Goal: Information Seeking & Learning: Learn about a topic

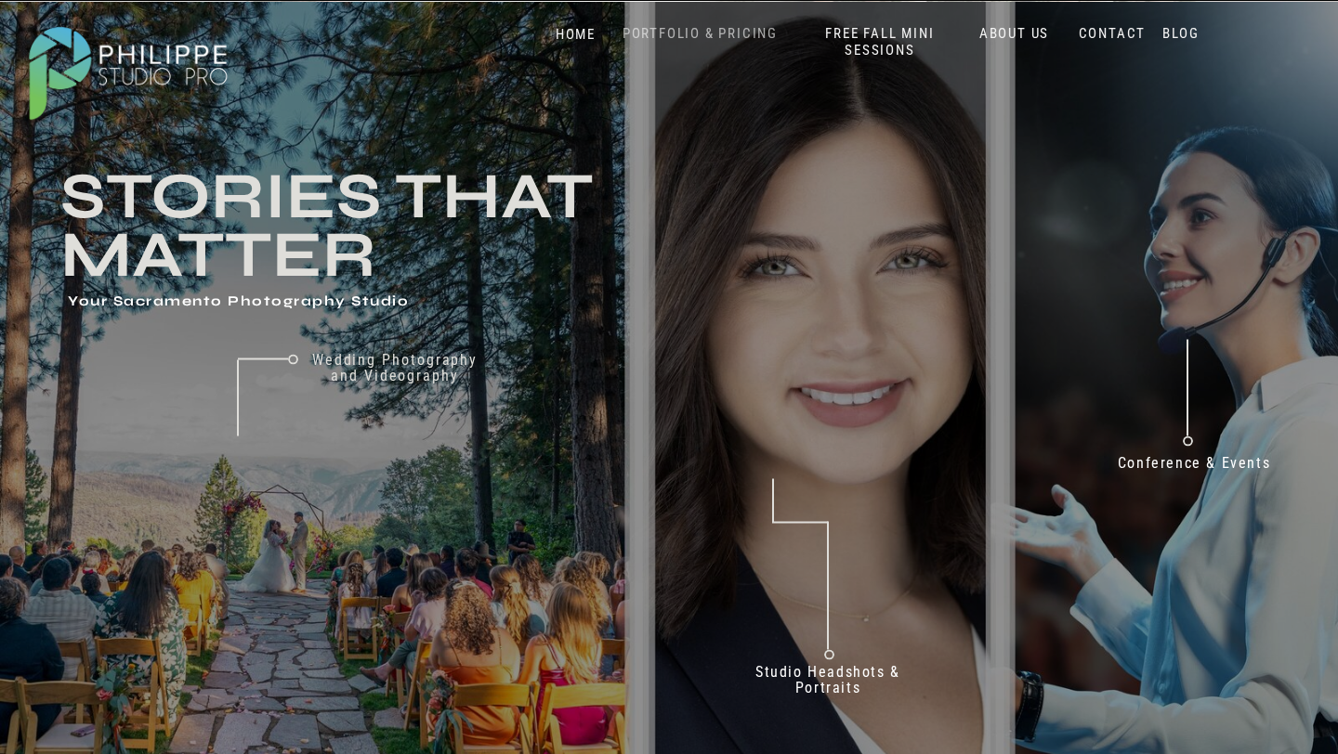
click at [734, 31] on nav "PORTFOLIO & PRICING" at bounding box center [700, 34] width 170 height 18
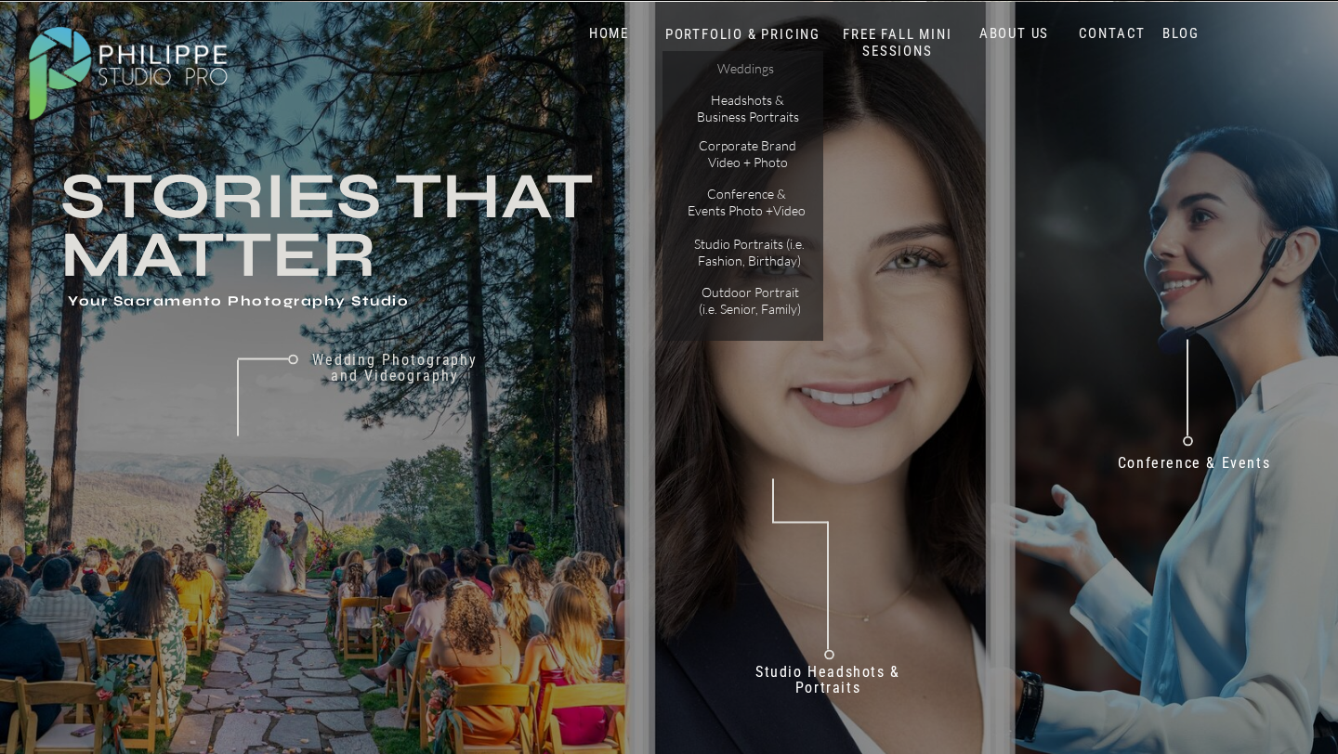
click at [759, 64] on p "Weddings" at bounding box center [745, 70] width 105 height 20
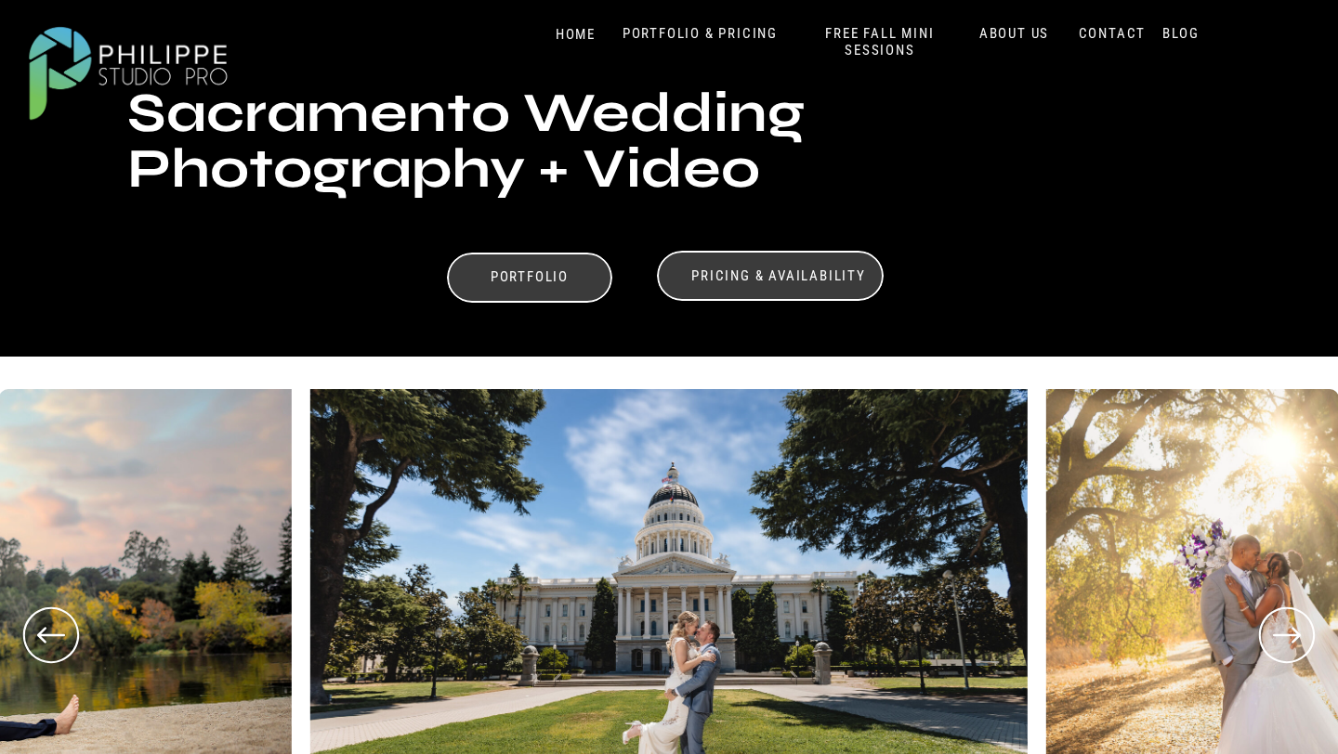
scroll to position [439, 0]
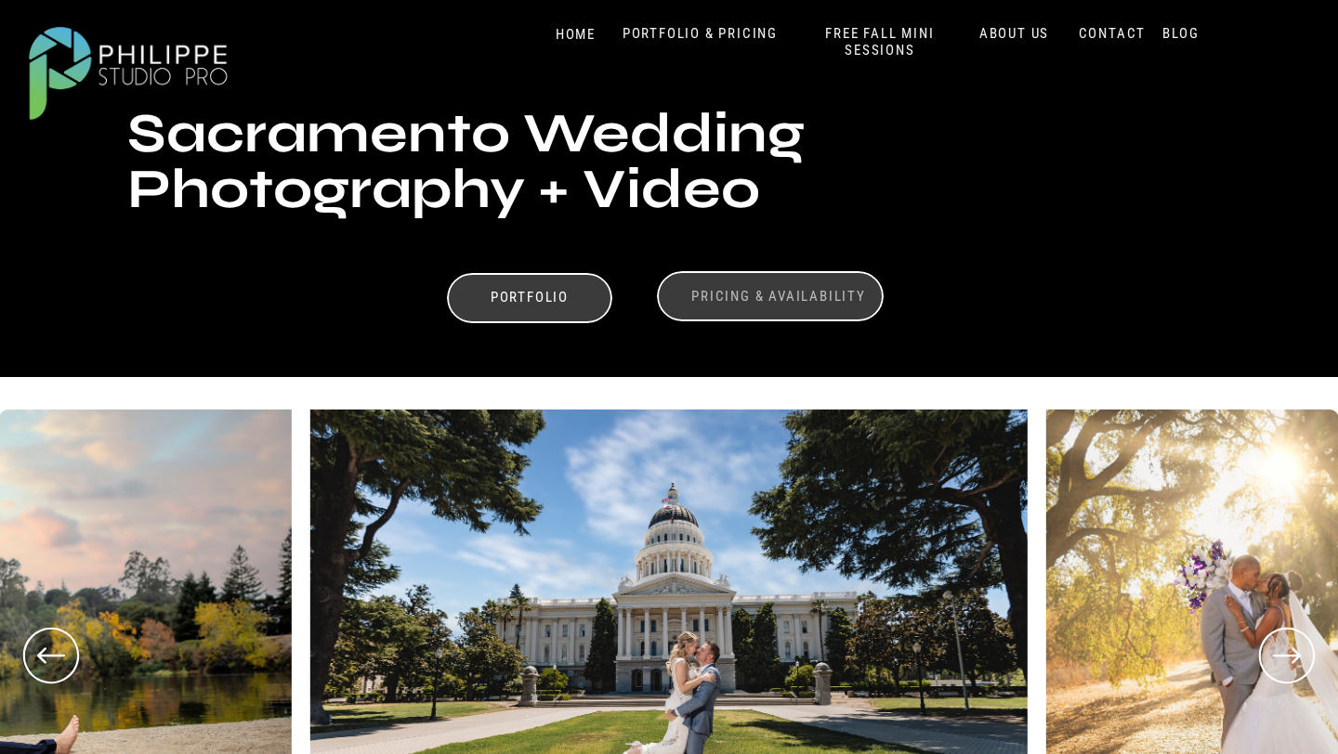
click at [737, 302] on h3 "Pricing & Availability" at bounding box center [779, 297] width 186 height 18
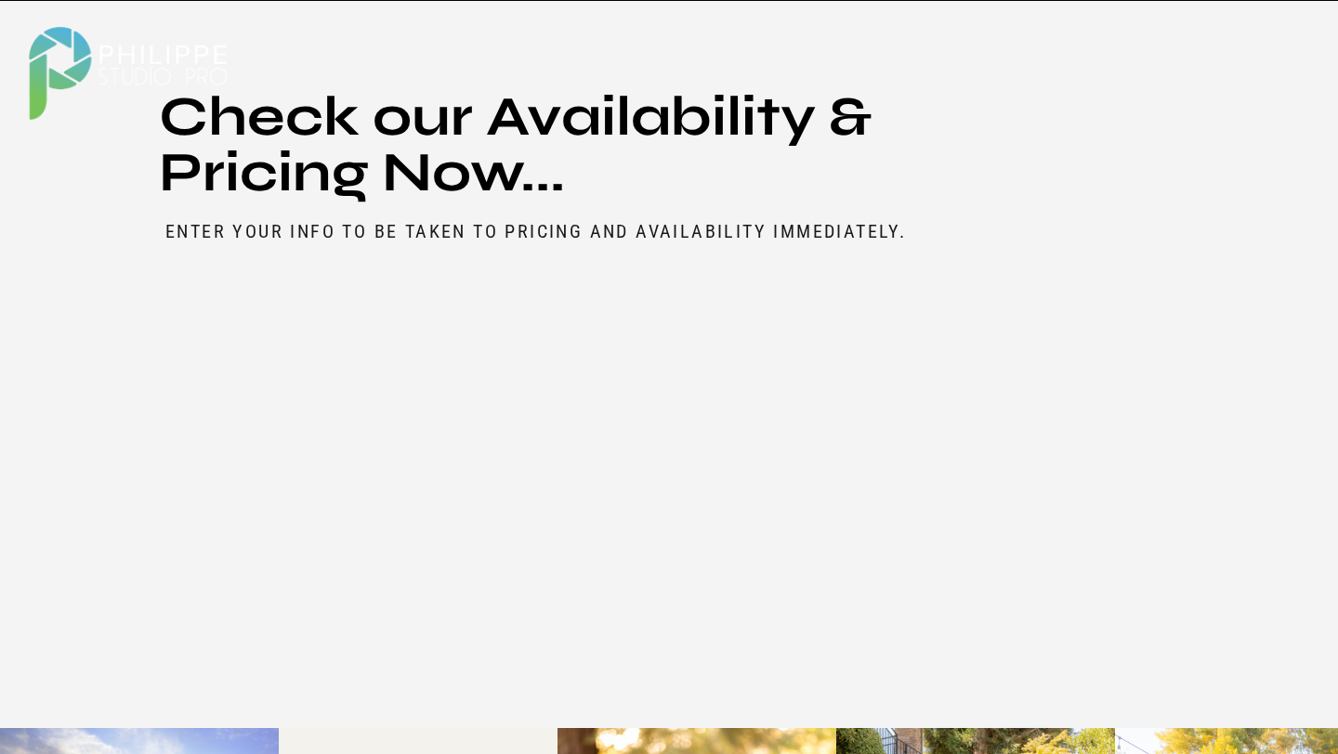
scroll to position [8891, 0]
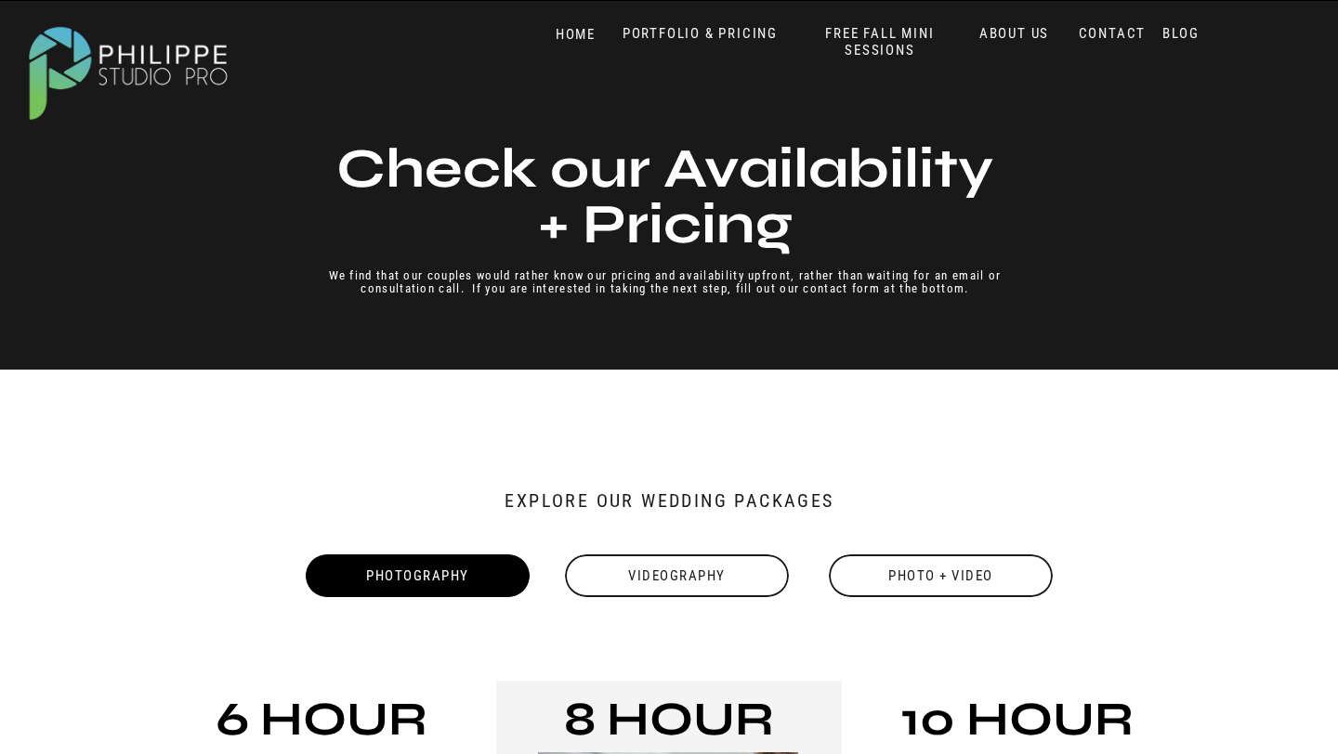
click at [703, 570] on div "Videography" at bounding box center [677, 576] width 228 height 43
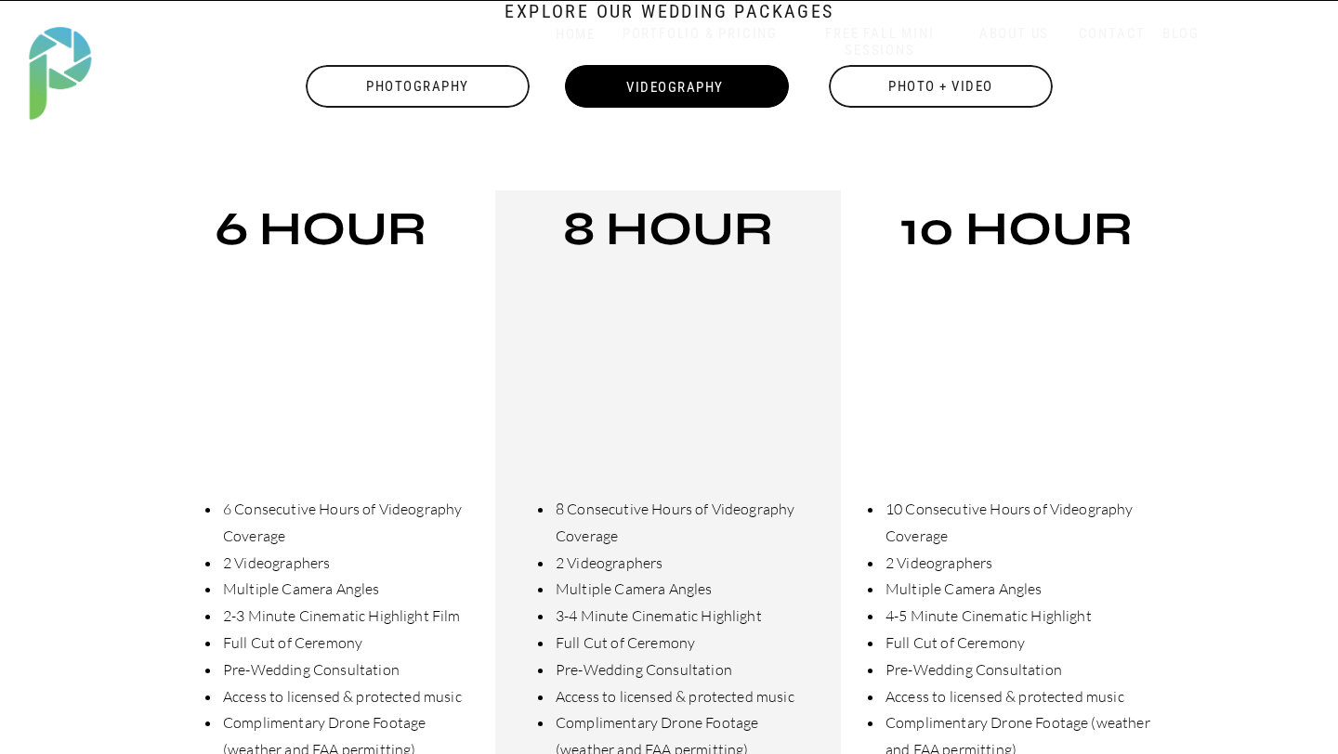
scroll to position [478, 0]
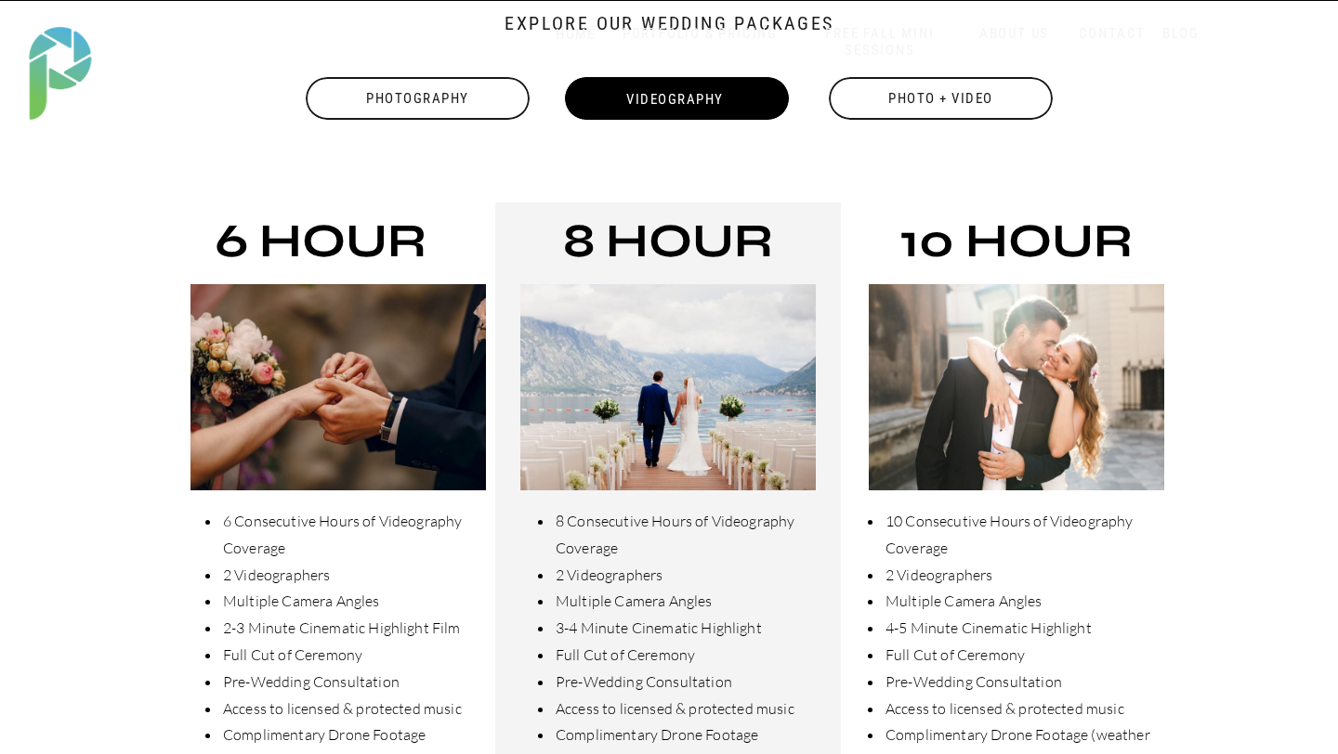
click at [920, 109] on div "Photo + Video" at bounding box center [941, 98] width 228 height 43
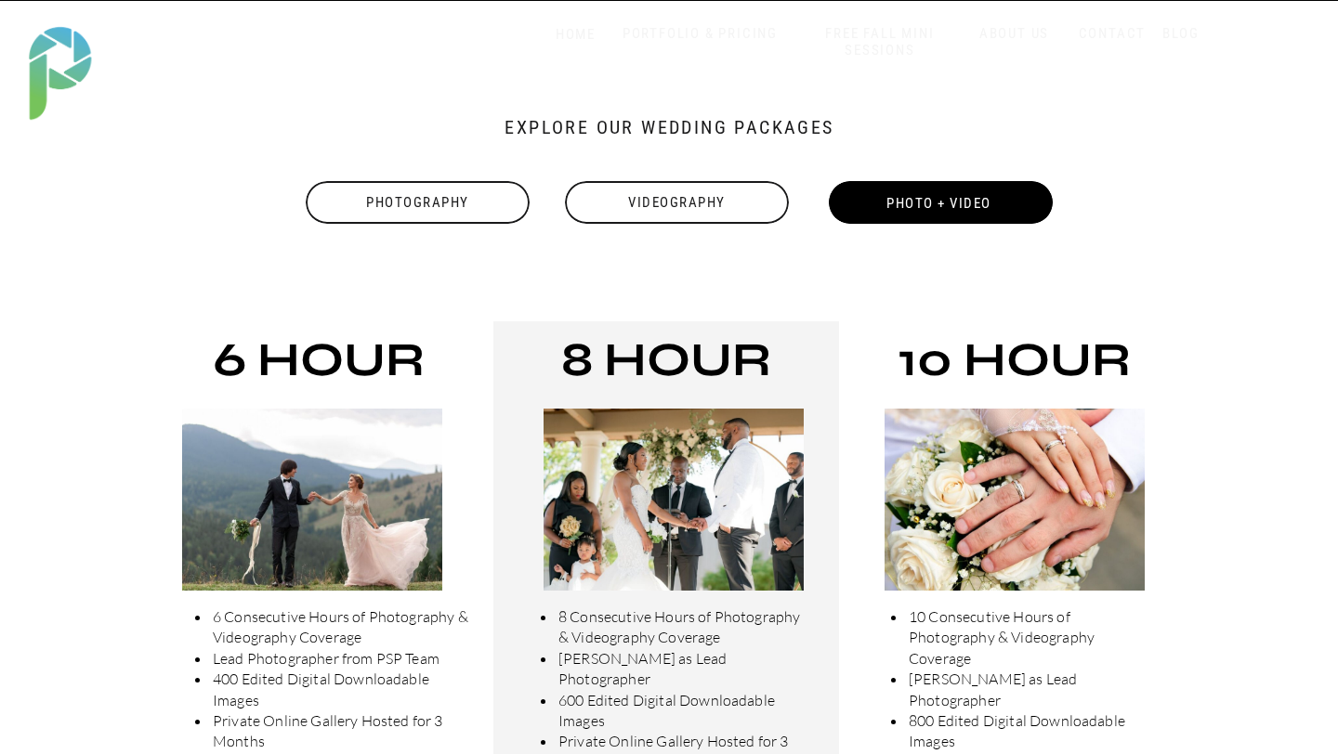
scroll to position [371, 0]
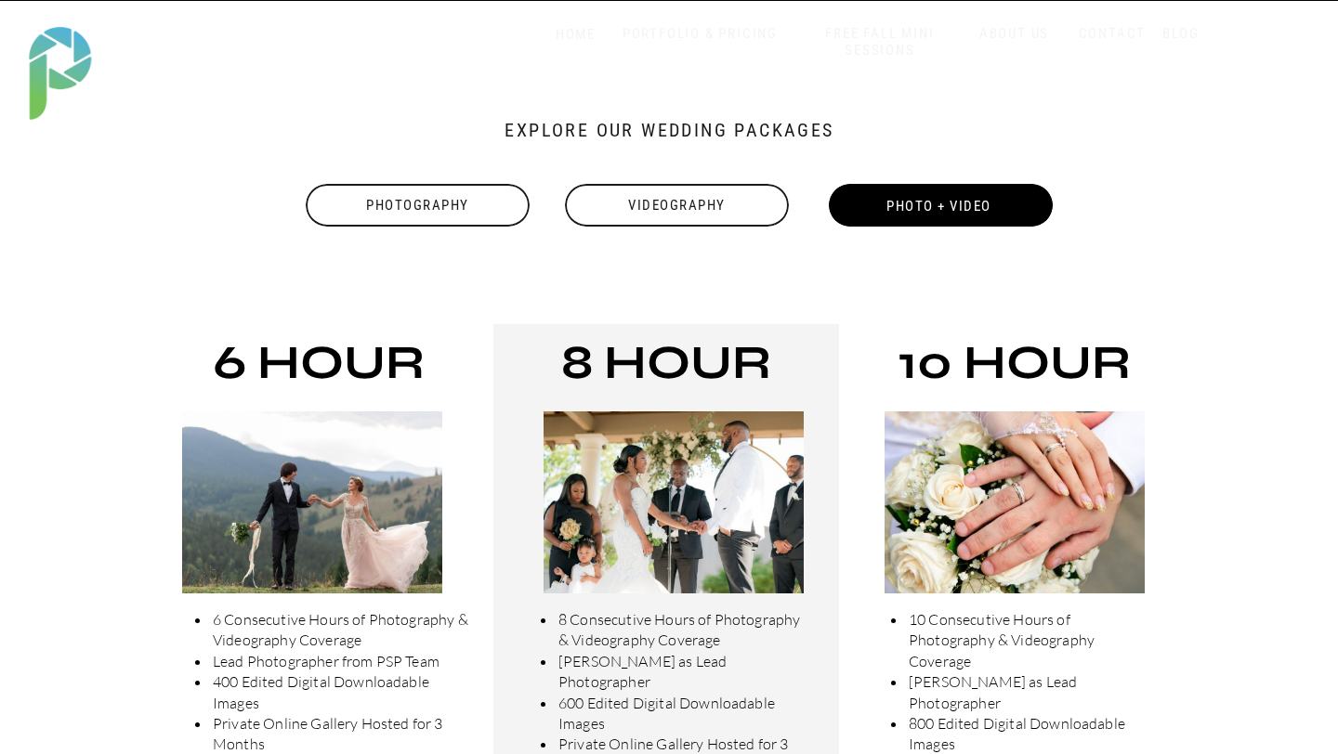
click at [673, 209] on div "Videography" at bounding box center [677, 205] width 228 height 43
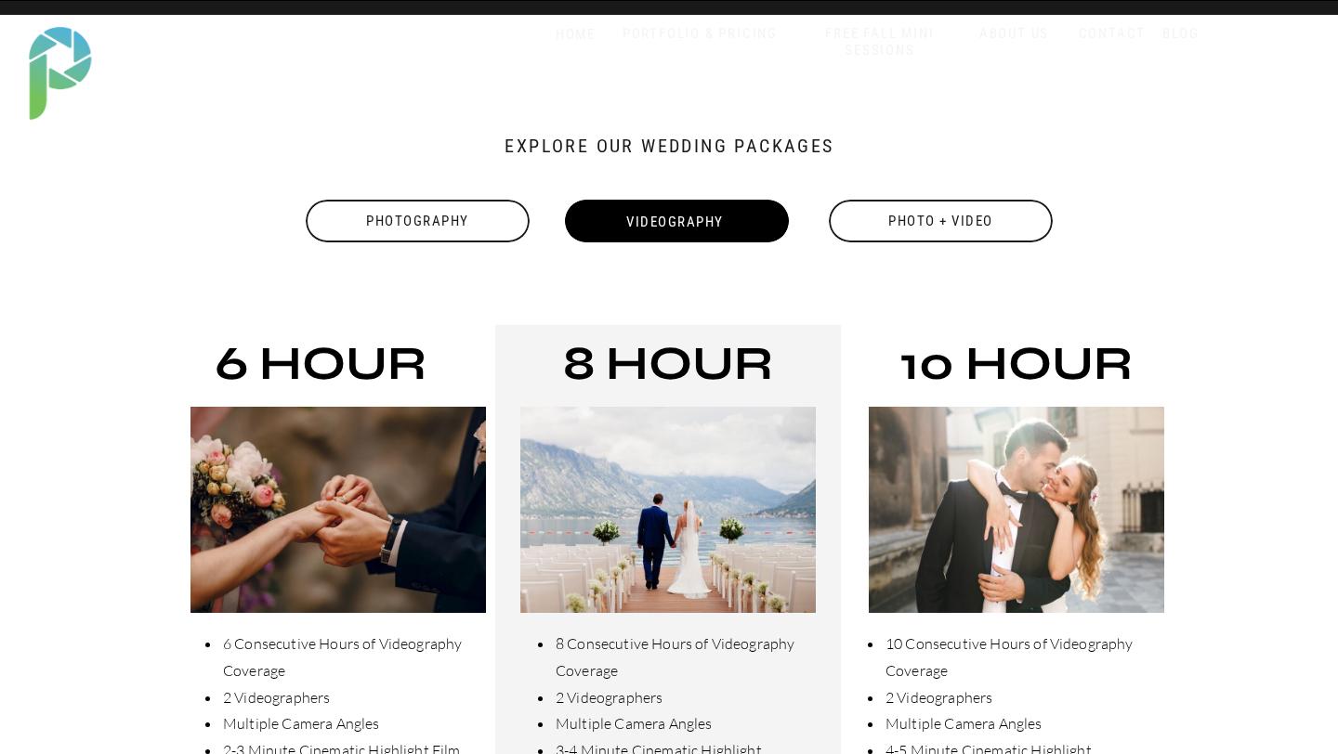
scroll to position [340, 0]
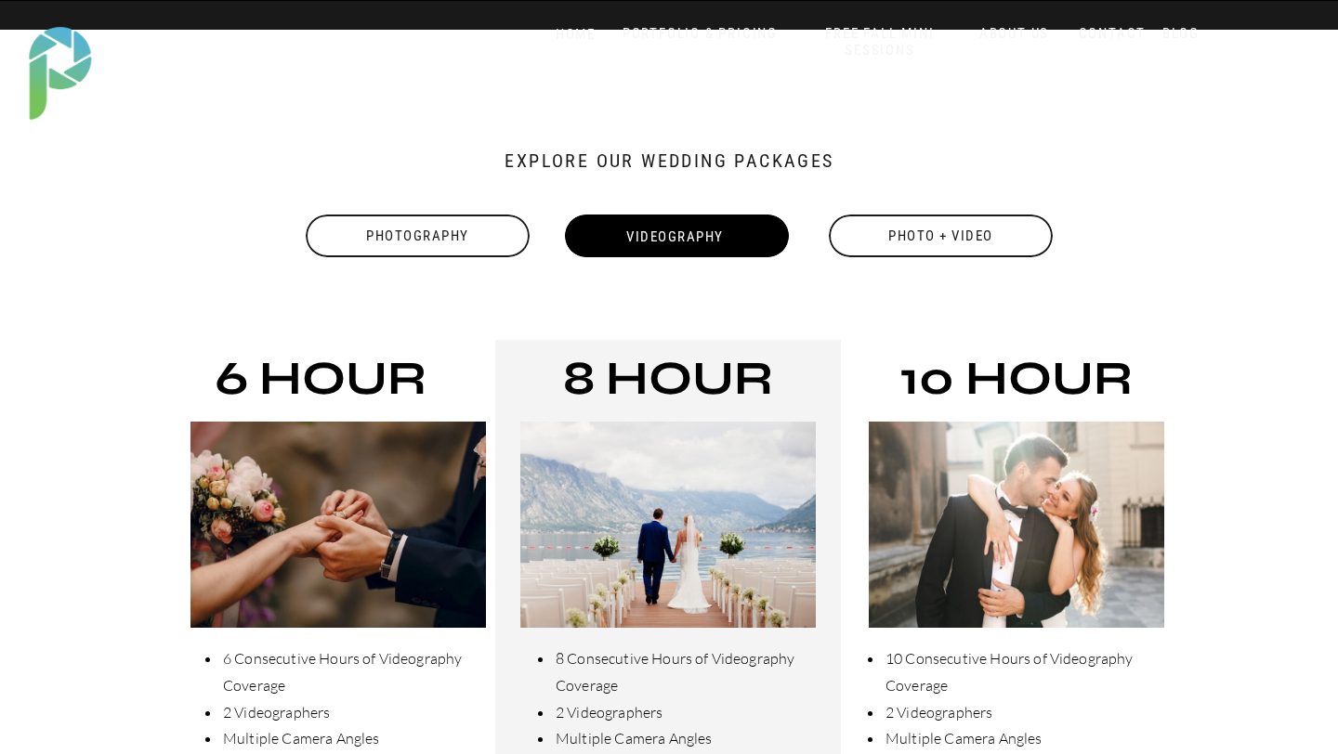
click at [475, 243] on div "Photography" at bounding box center [418, 236] width 228 height 43
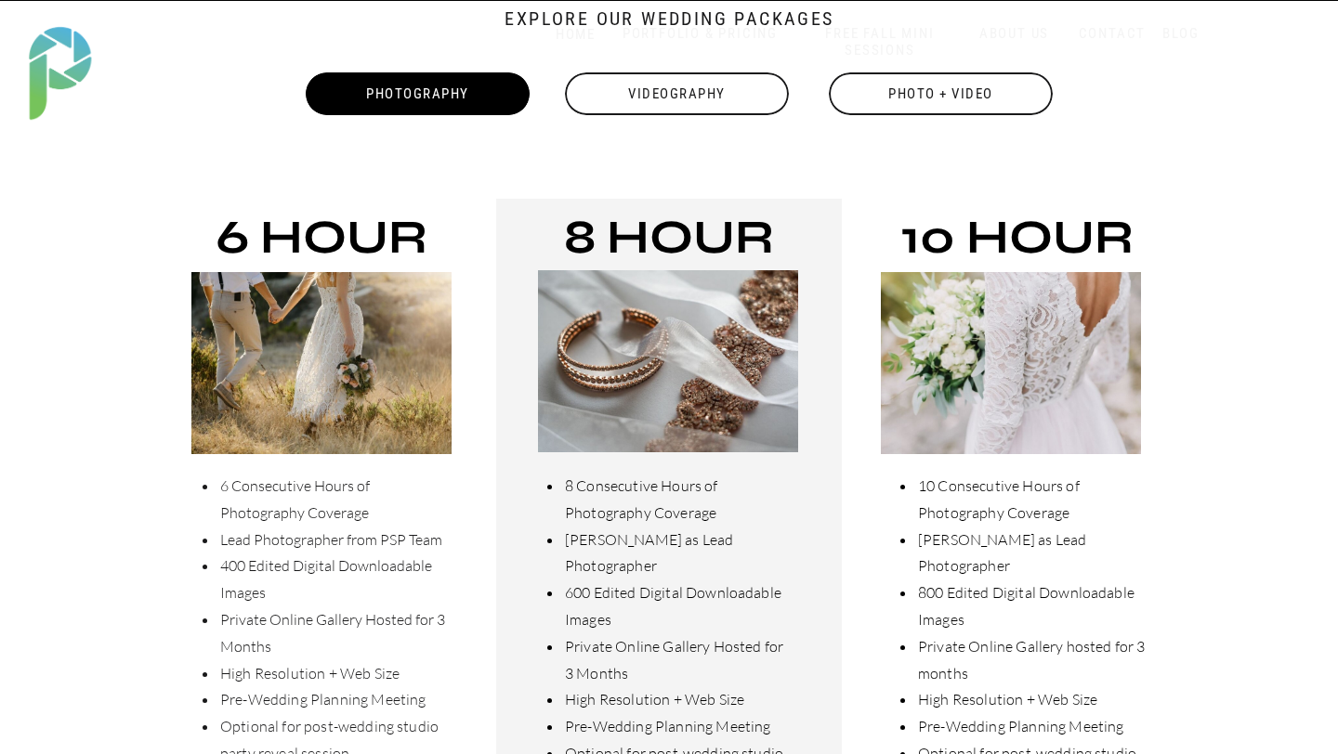
scroll to position [389, 0]
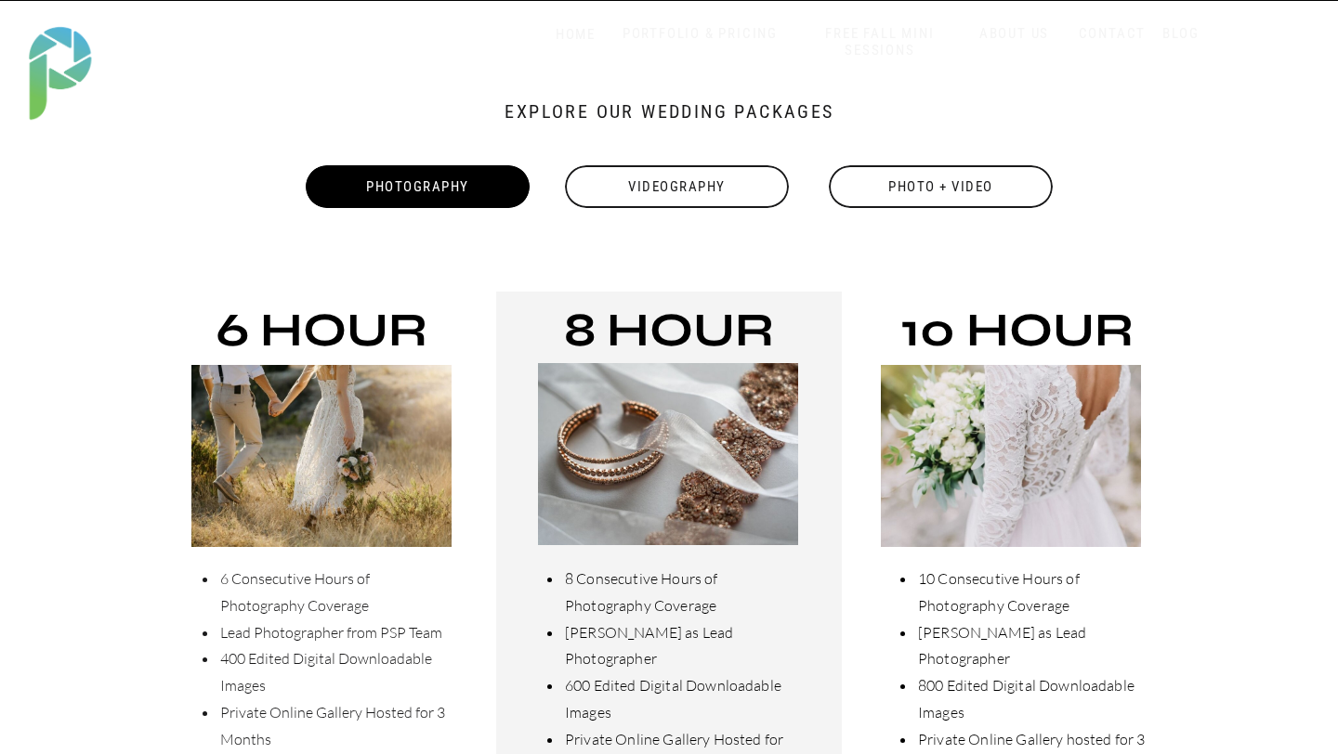
click at [863, 201] on div "Photo + Video" at bounding box center [941, 186] width 228 height 43
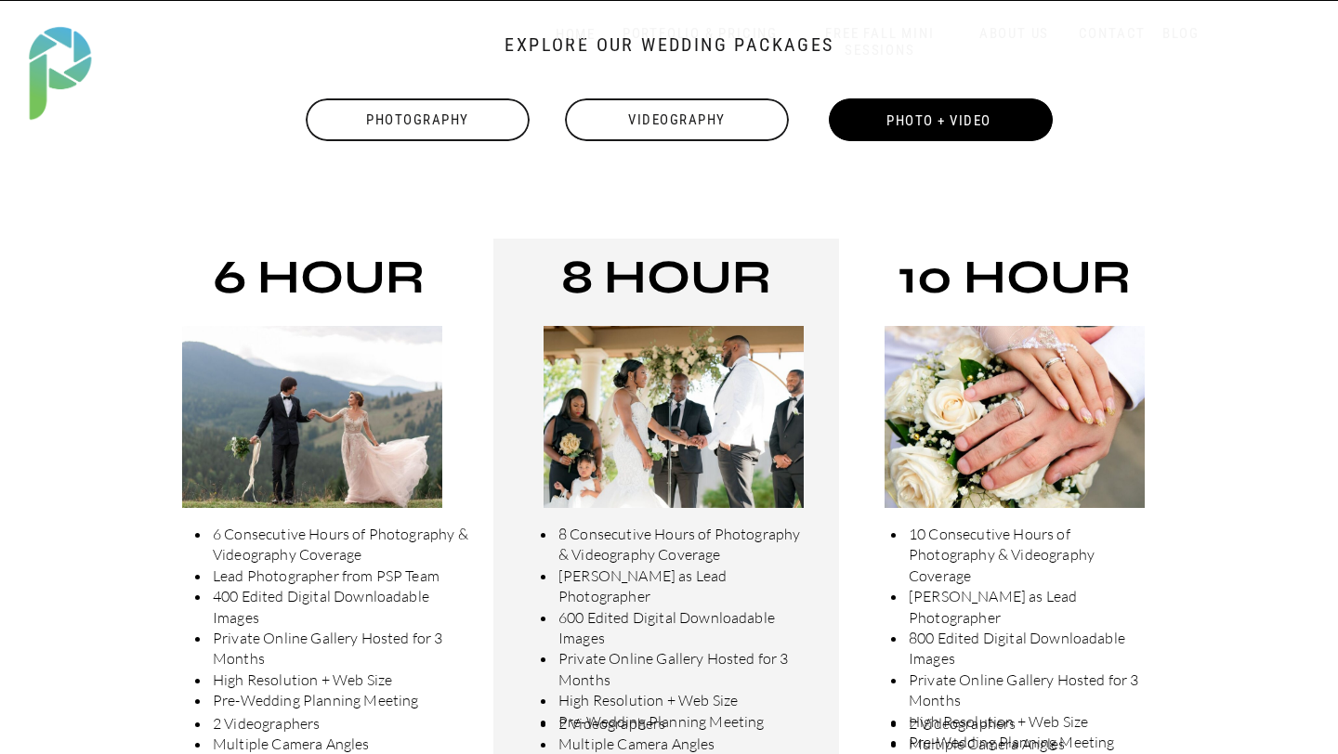
scroll to position [453, 0]
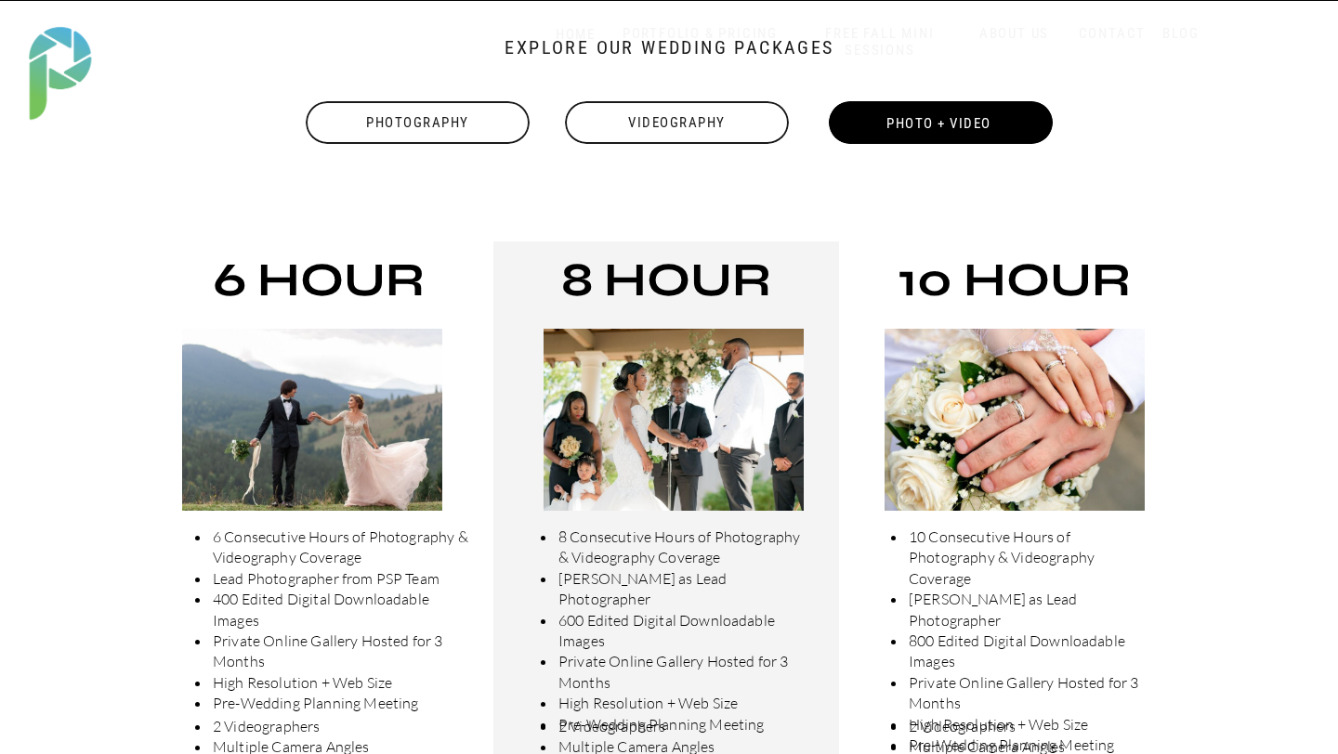
click at [478, 129] on div "Photography" at bounding box center [418, 122] width 228 height 43
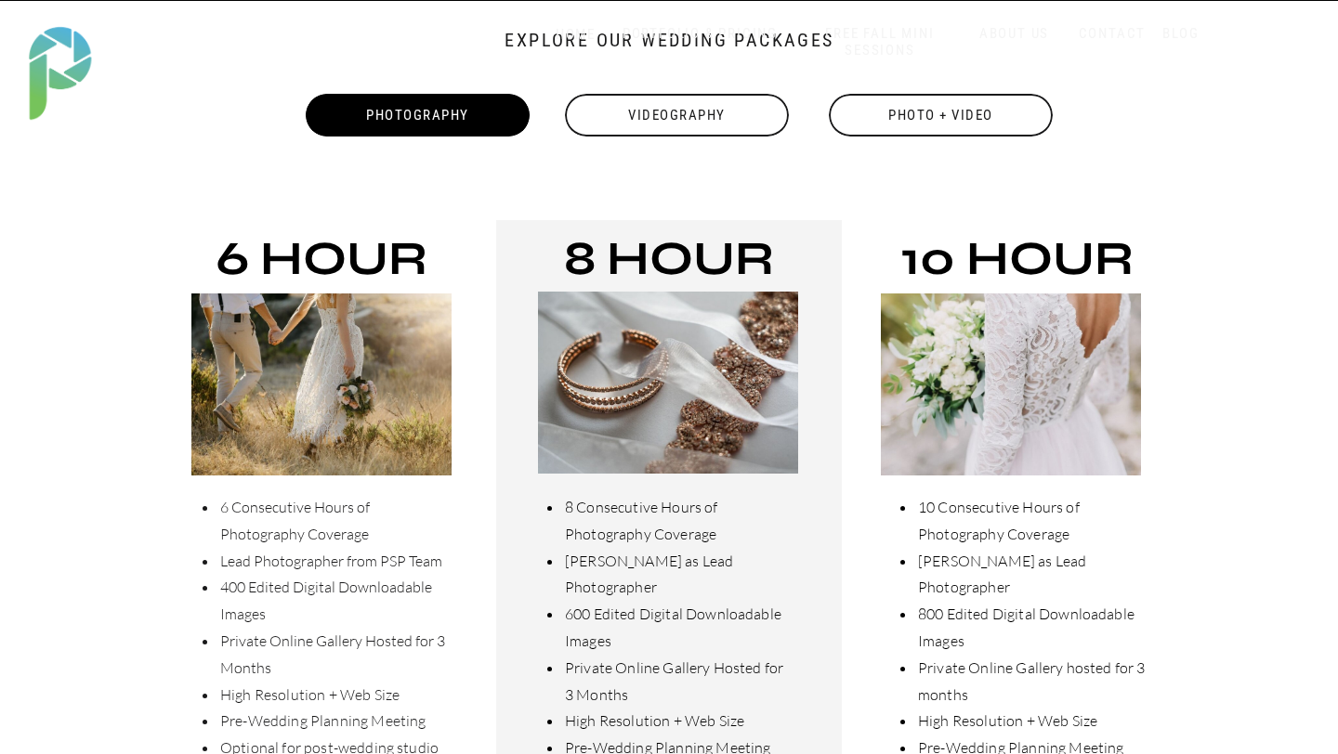
scroll to position [443, 0]
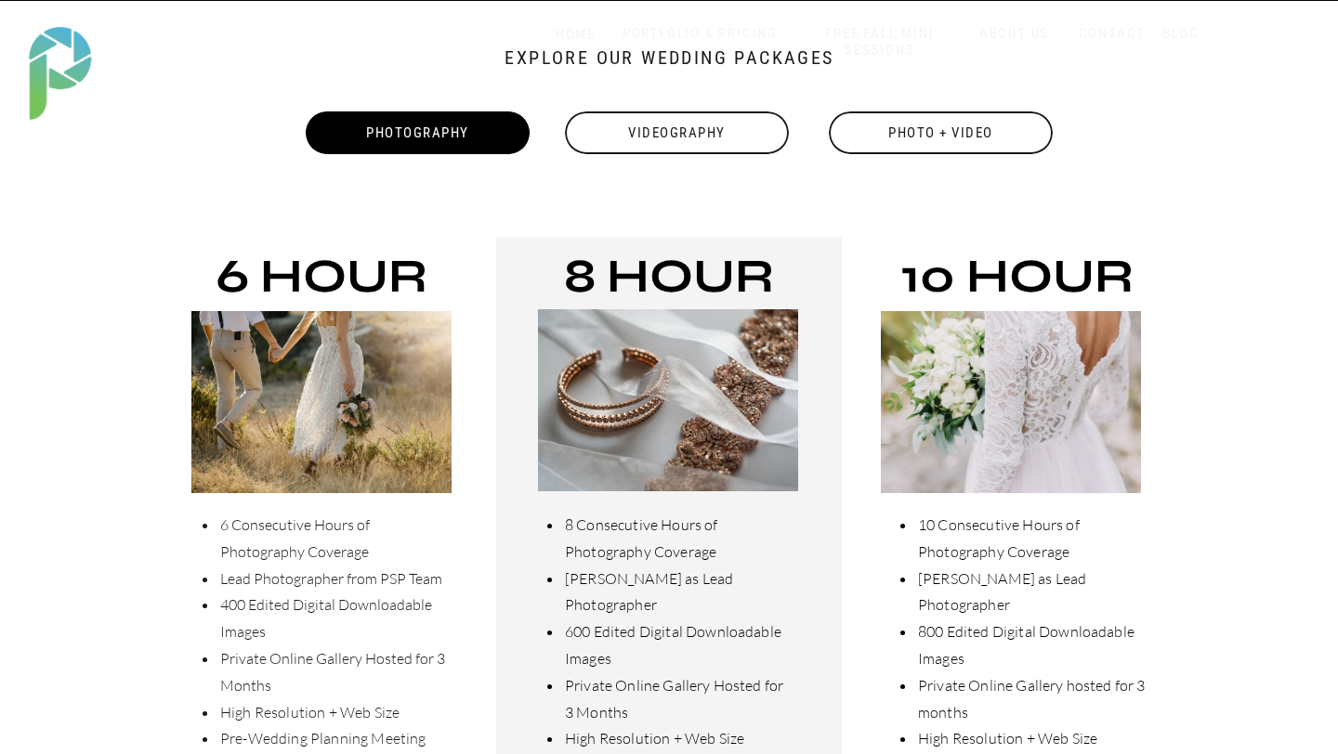
click at [695, 135] on div "Videography" at bounding box center [677, 132] width 228 height 43
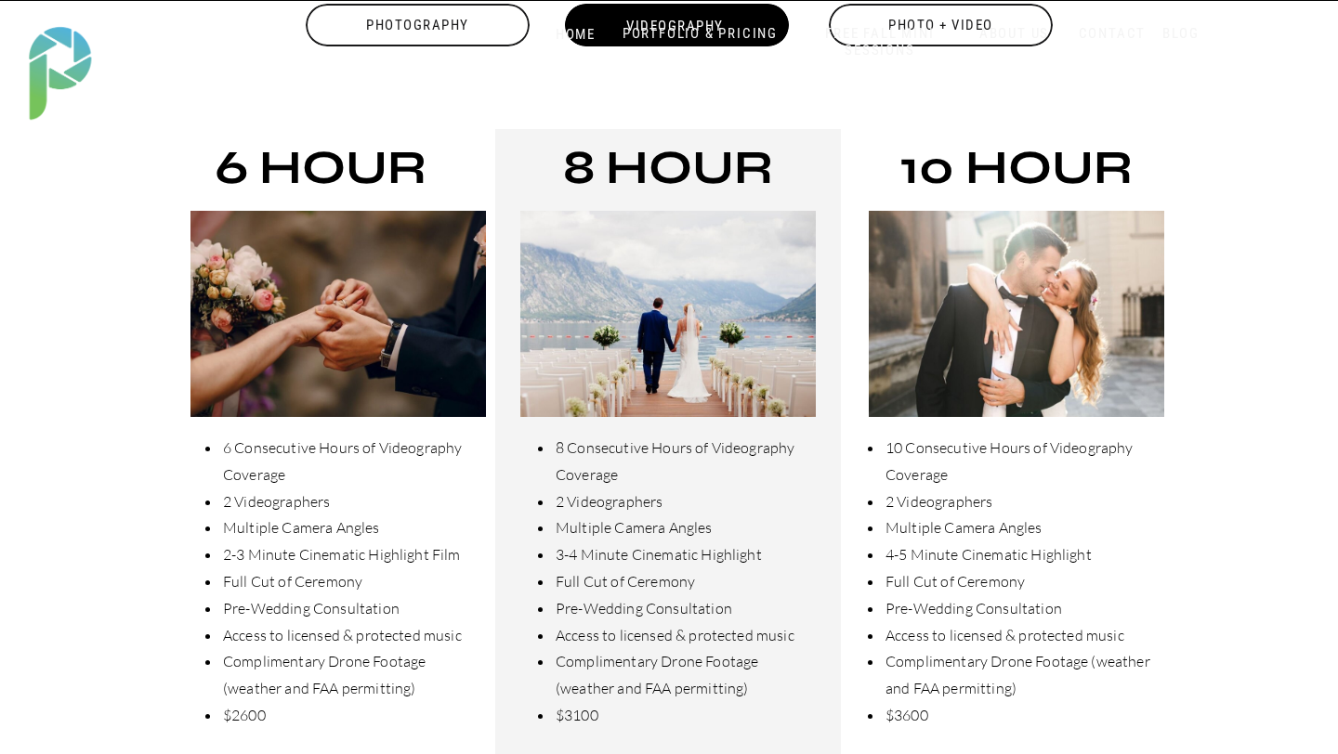
scroll to position [549, 0]
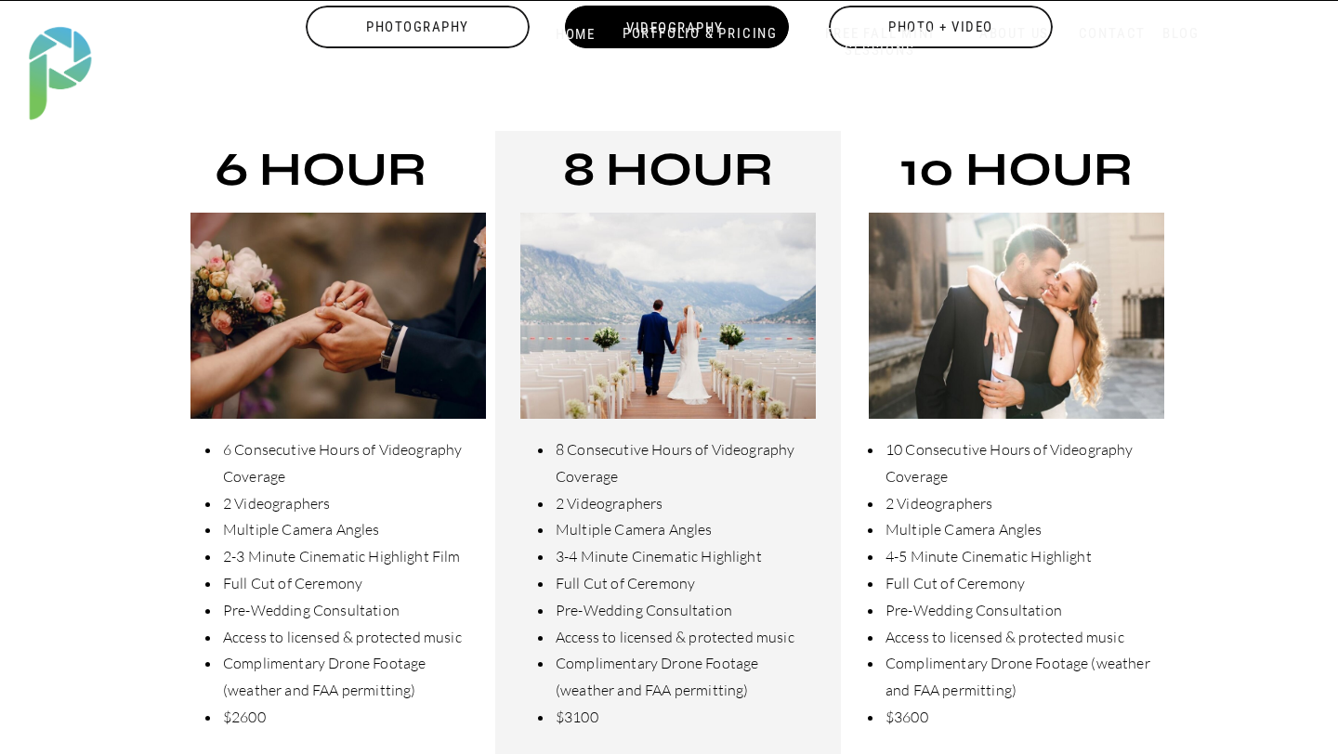
click at [441, 30] on div "Photography" at bounding box center [418, 27] width 228 height 43
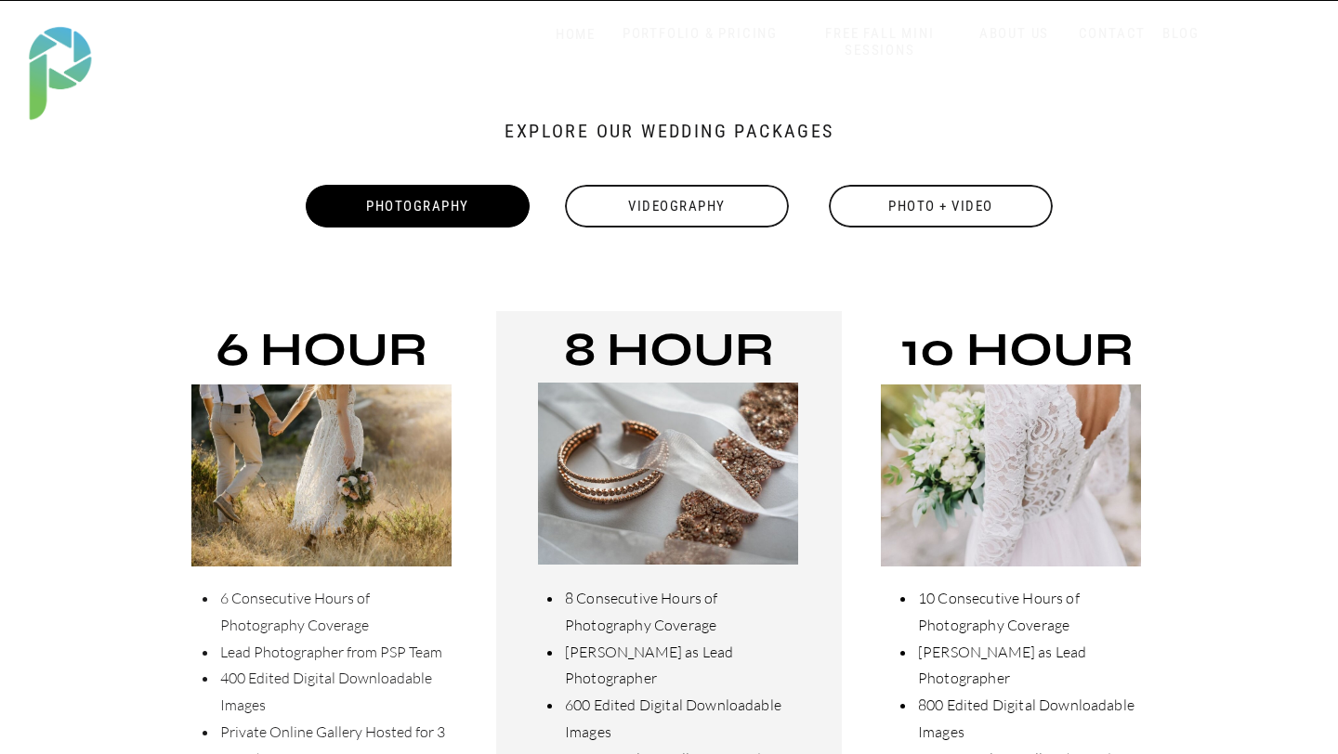
scroll to position [398, 0]
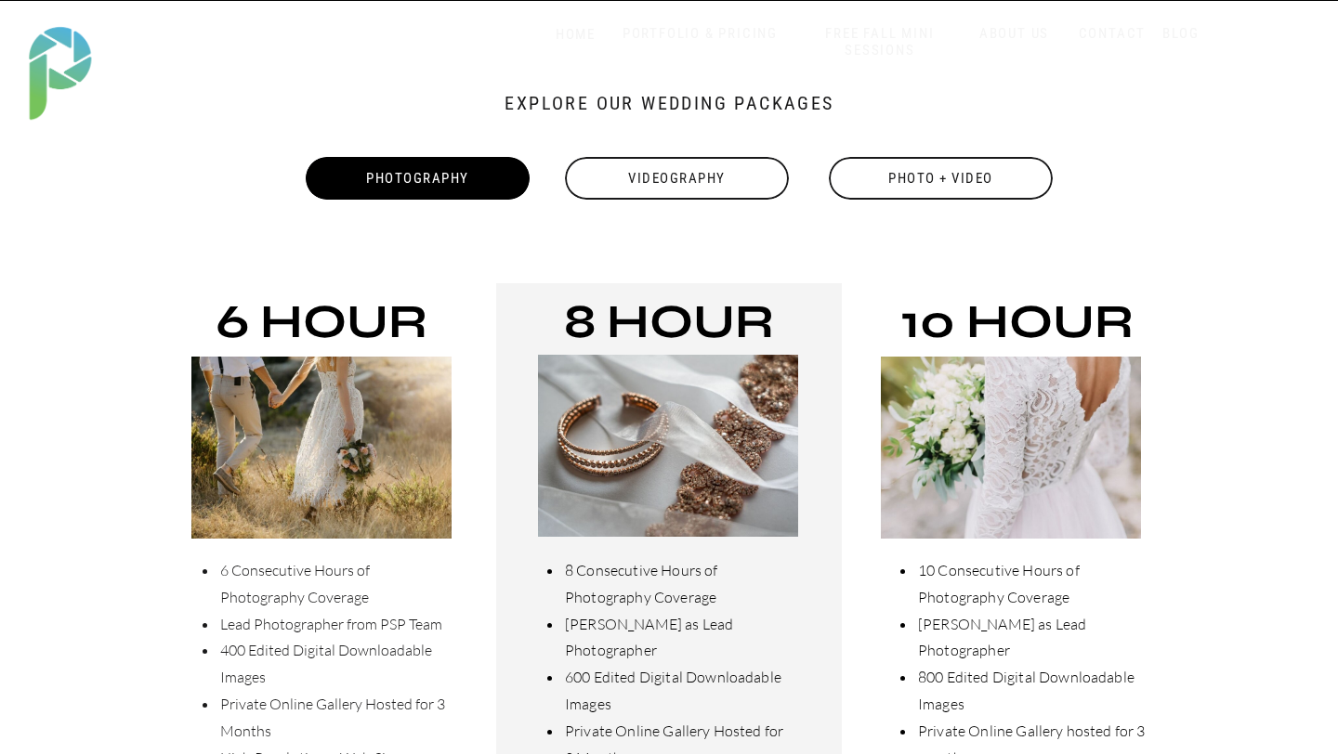
click at [929, 189] on div "Photo + Video" at bounding box center [941, 178] width 228 height 43
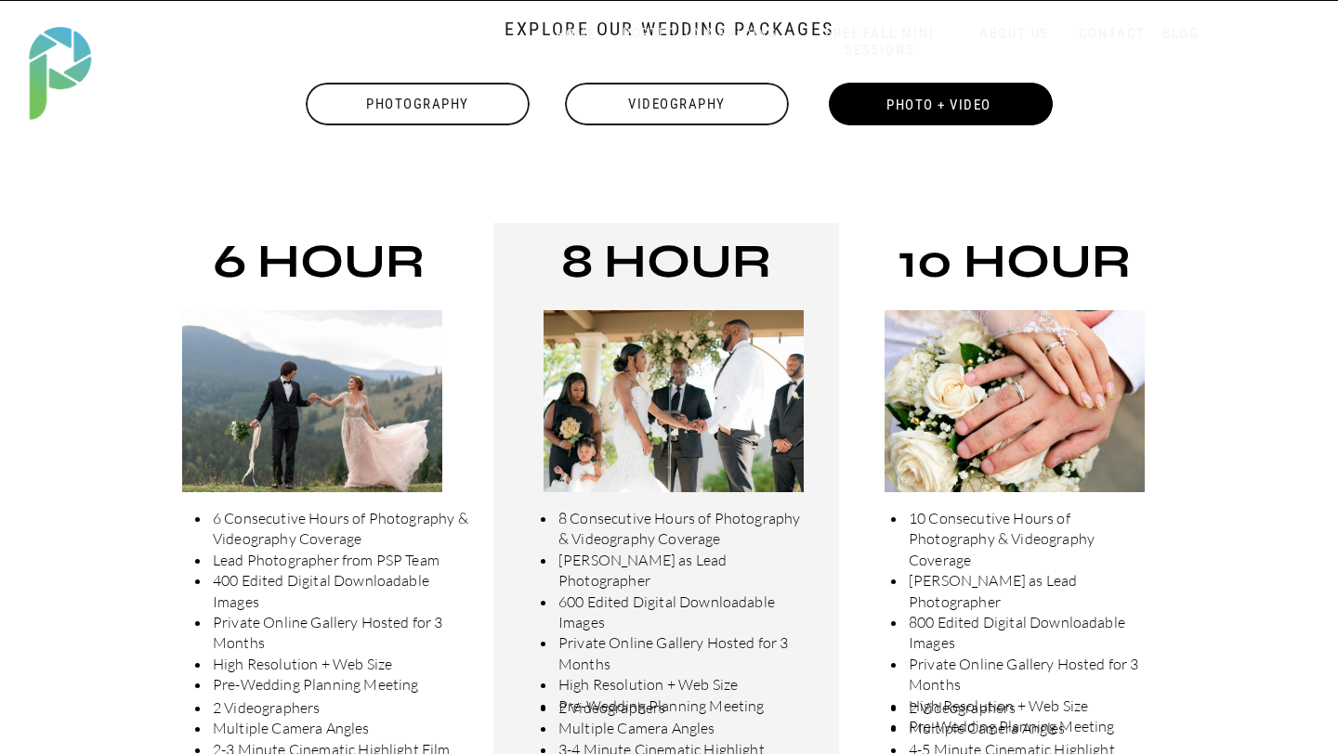
scroll to position [468, 0]
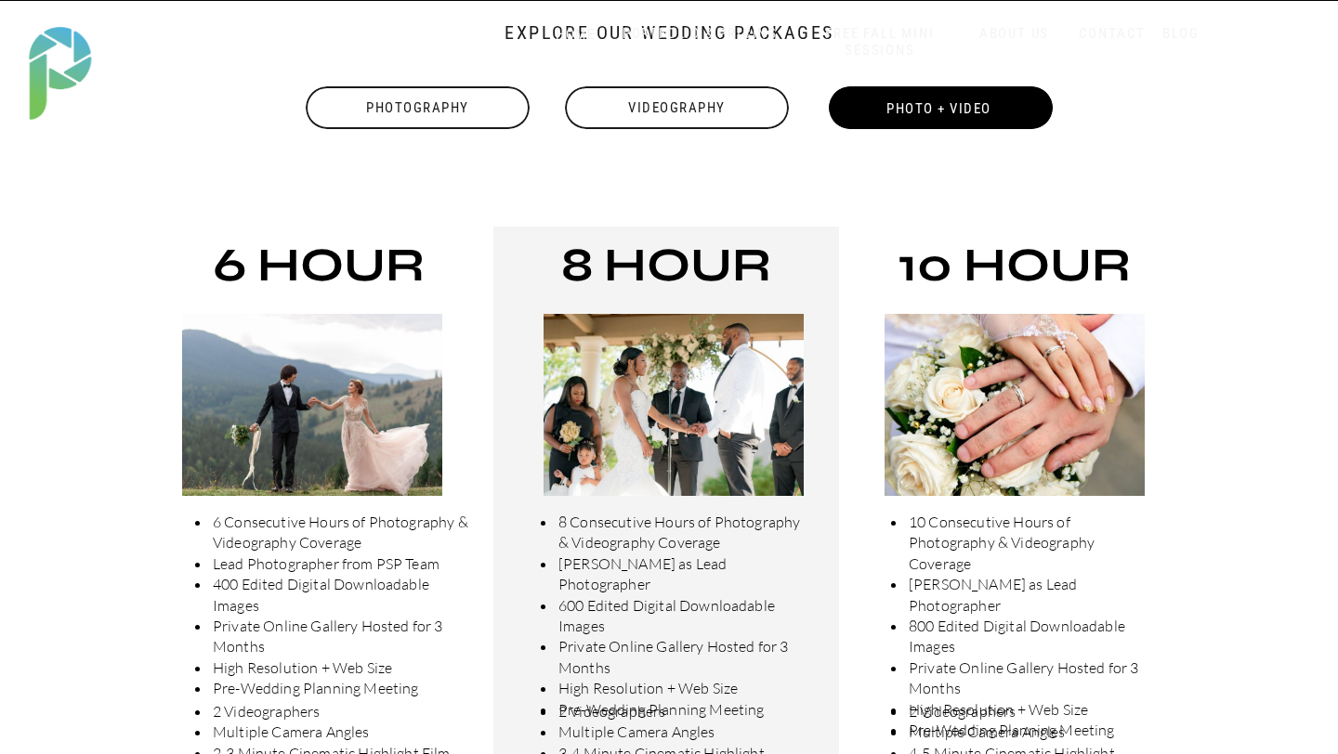
click at [479, 123] on div "Photography" at bounding box center [418, 107] width 228 height 43
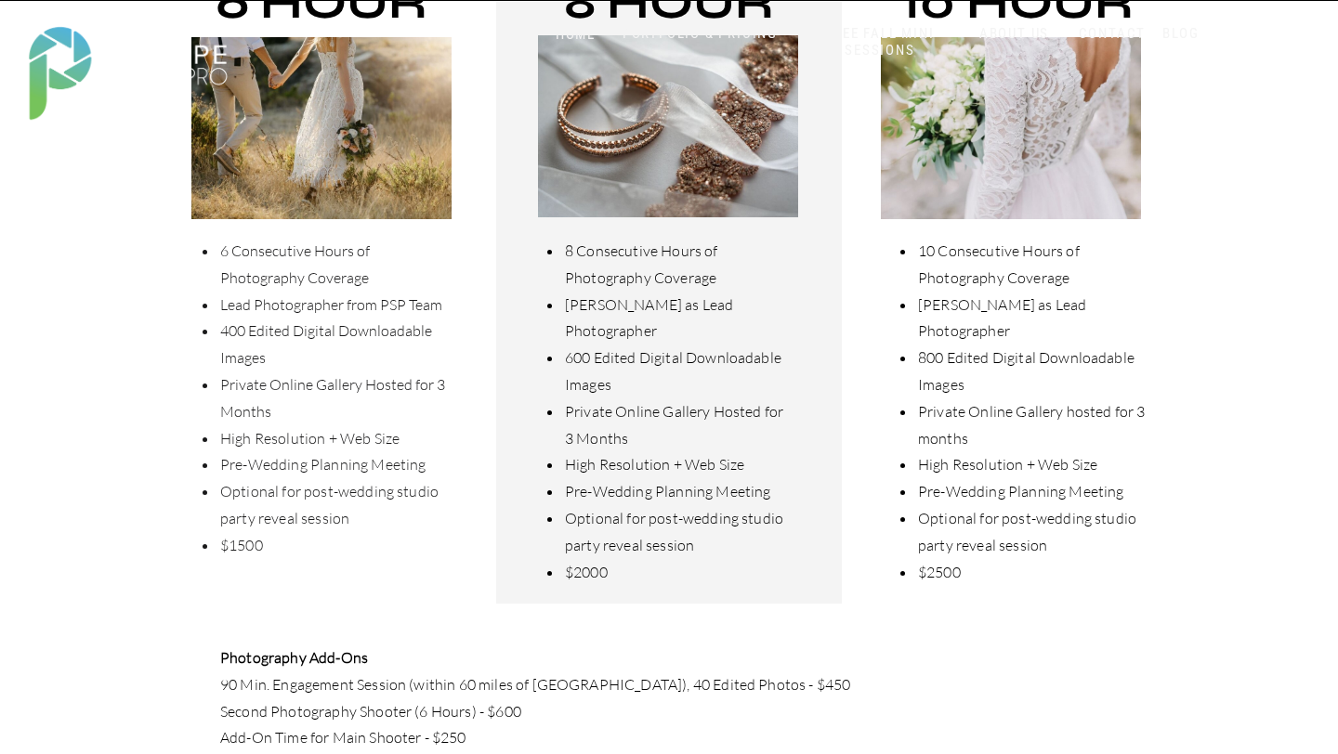
scroll to position [1011, 0]
